Goal: Navigation & Orientation: Find specific page/section

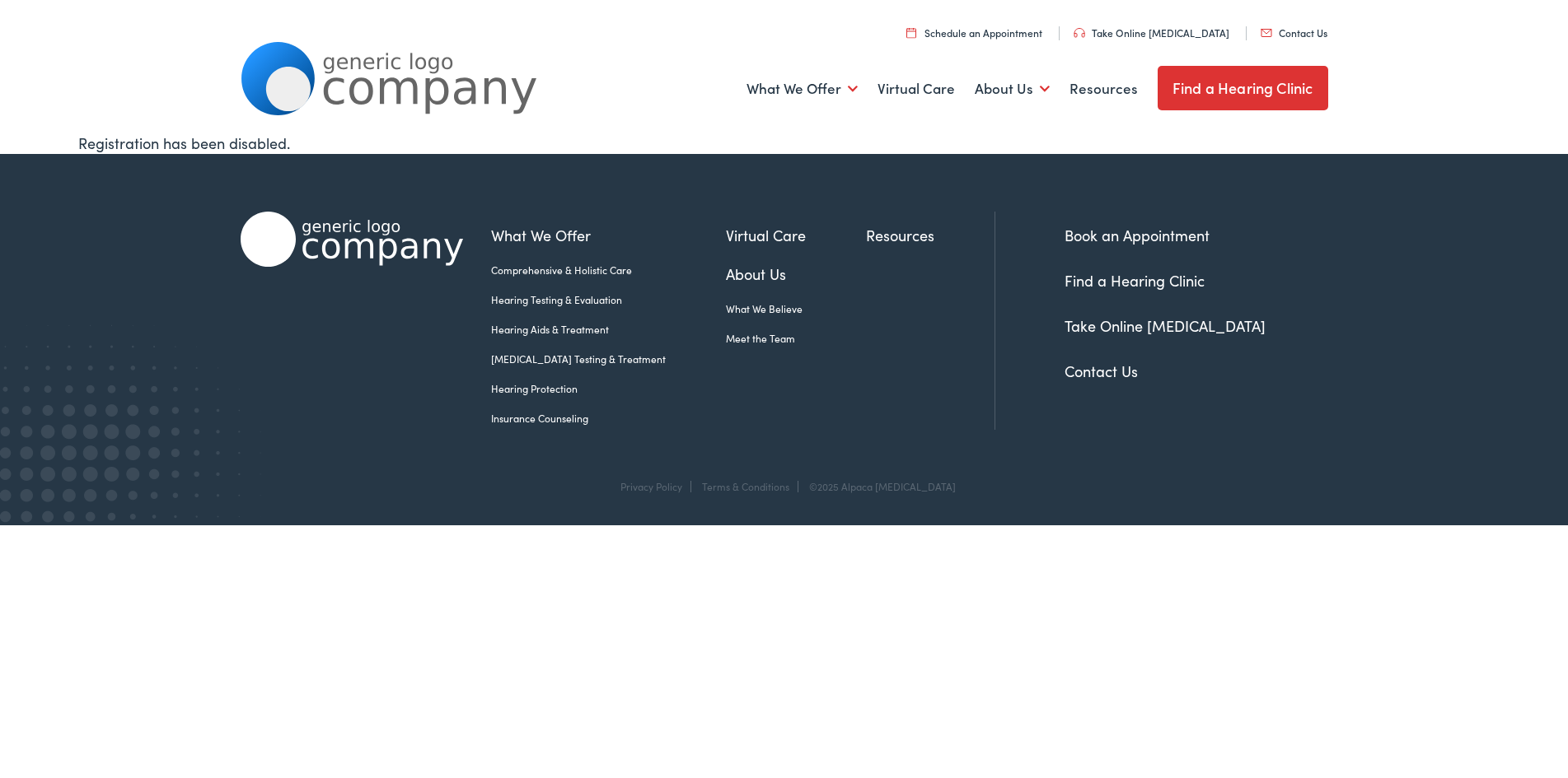
click at [1199, 91] on link "Find a Hearing Clinic" at bounding box center [1243, 88] width 171 height 45
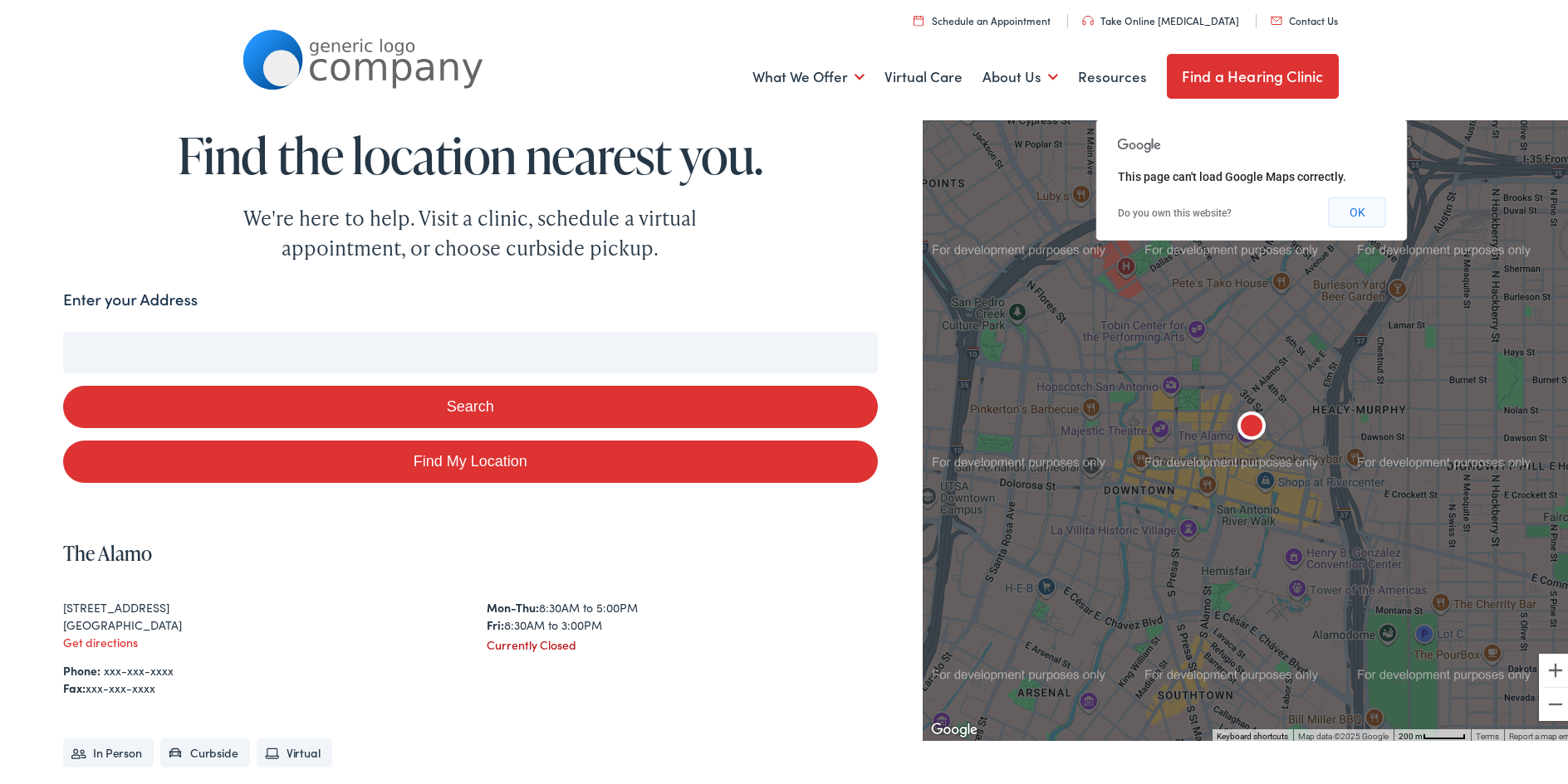
click at [1346, 203] on button "OK" at bounding box center [1358, 209] width 57 height 30
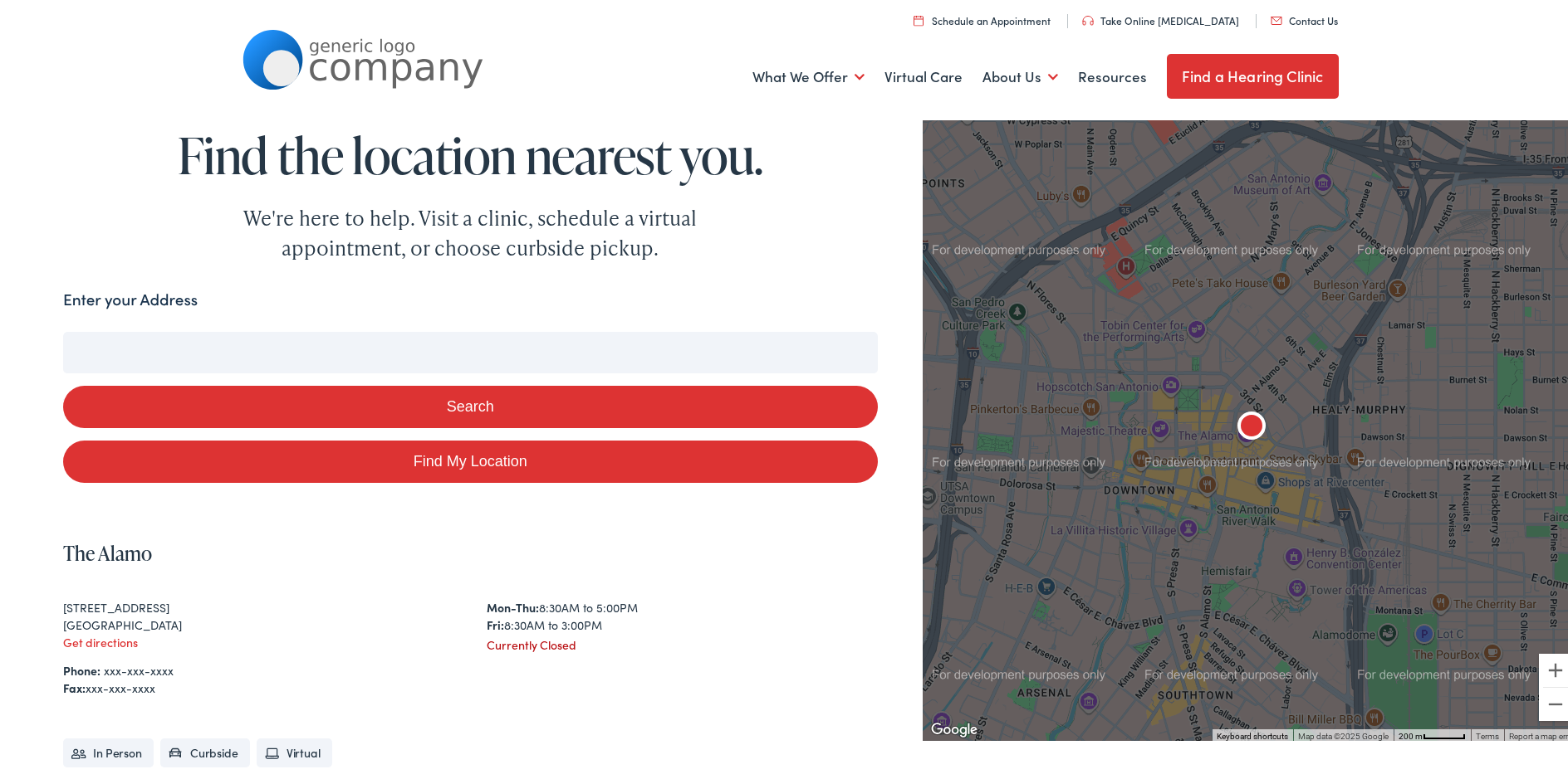
click at [190, 351] on input "Enter your Address" at bounding box center [470, 350] width 814 height 42
click at [128, 346] on input "Enter your Address" at bounding box center [470, 350] width 814 height 42
type input "11"
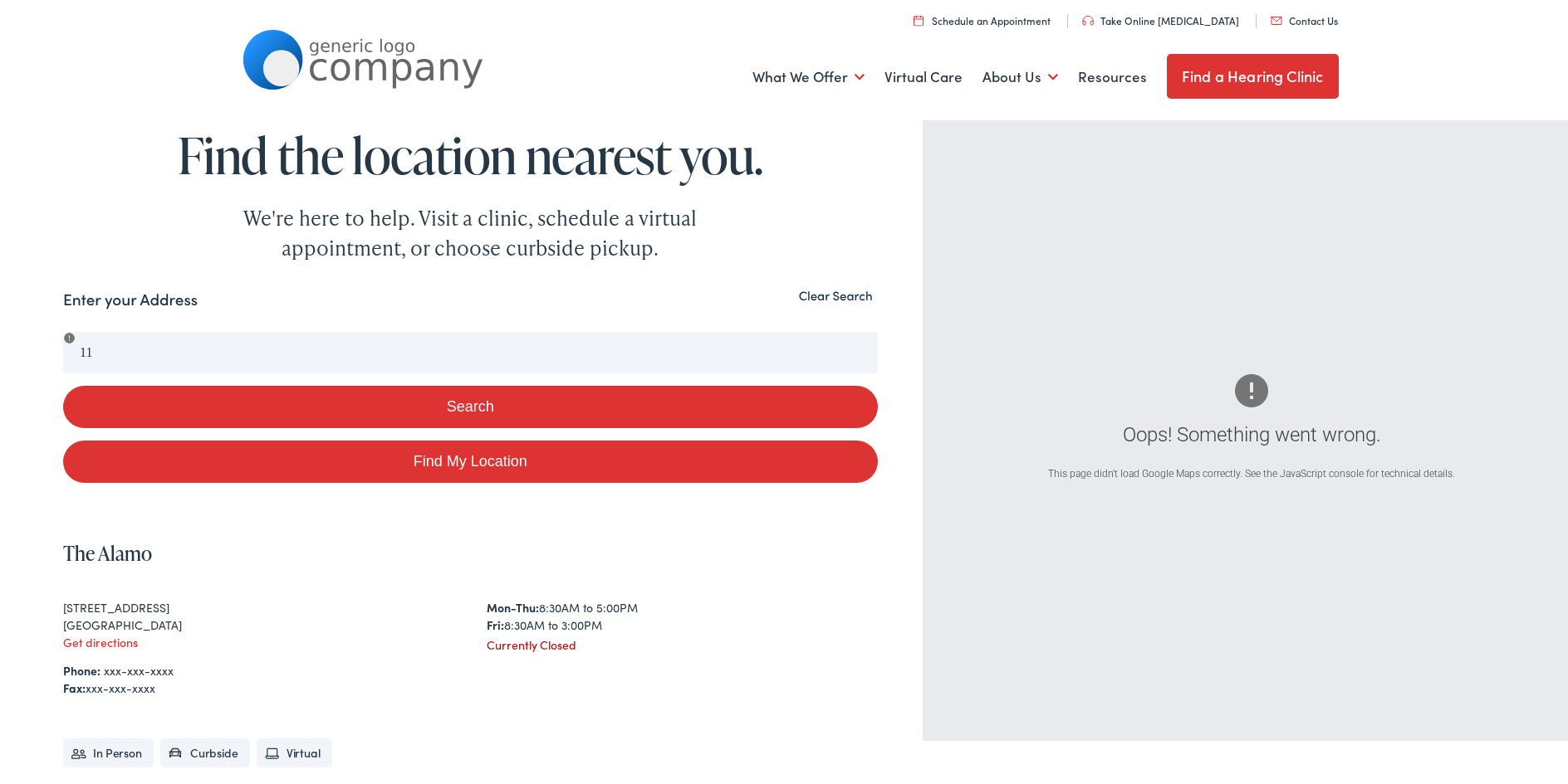
click at [100, 752] on li "In Person" at bounding box center [108, 750] width 91 height 29
